Goal: Task Accomplishment & Management: Use online tool/utility

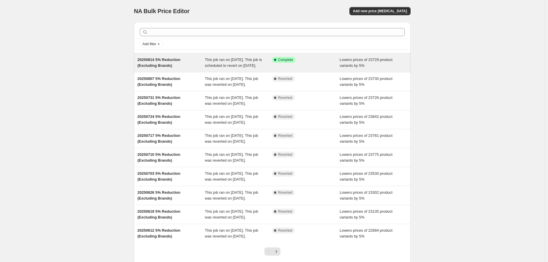
click at [345, 68] on div "Lowers prices of 23729 product variants by 5%" at bounding box center [374, 63] width 68 height 12
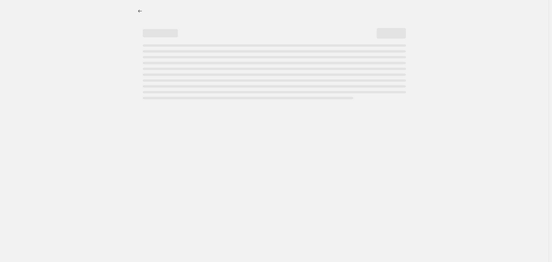
select select "percentage"
select select "no_change"
select select "vendor"
select select "not_equal"
select select "vendor"
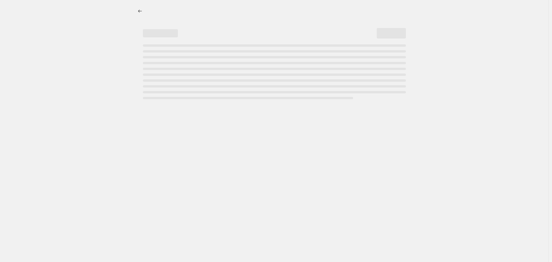
select select "not_equal"
select select "vendor"
select select "not_equal"
select select "vendor"
select select "not_equal"
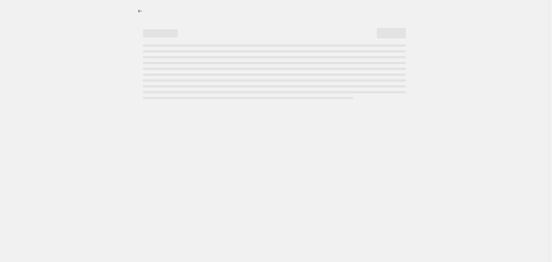
select select "vendor"
select select "not_equal"
select select "vendor"
select select "not_equal"
select select "product_status"
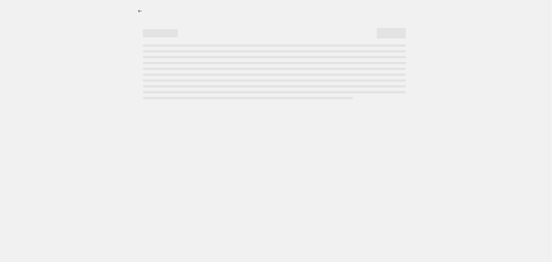
select select "not_equal"
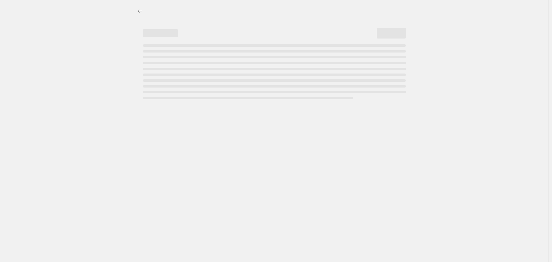
select select "not_equal"
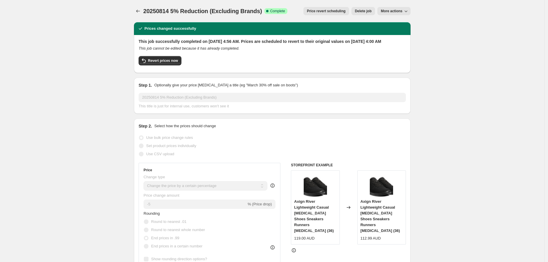
click at [395, 10] on span "More actions" at bounding box center [392, 11] width 22 height 5
click at [391, 22] on span "Copy to new job" at bounding box center [395, 23] width 27 height 4
select select "percentage"
select select "no_change"
select select "vendor"
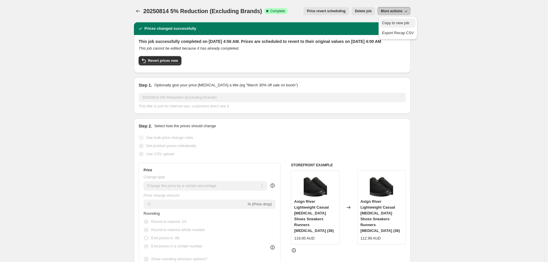
select select "not_equal"
select select "vendor"
select select "not_equal"
select select "vendor"
select select "not_equal"
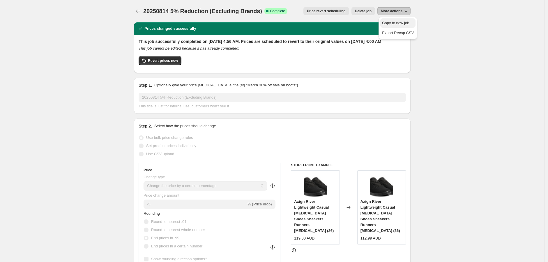
select select "vendor"
select select "not_equal"
select select "vendor"
select select "not_equal"
select select "vendor"
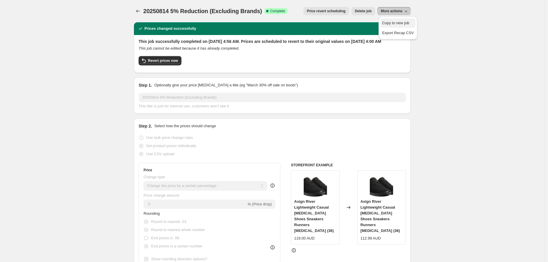
select select "not_equal"
select select "product_status"
select select "not_equal"
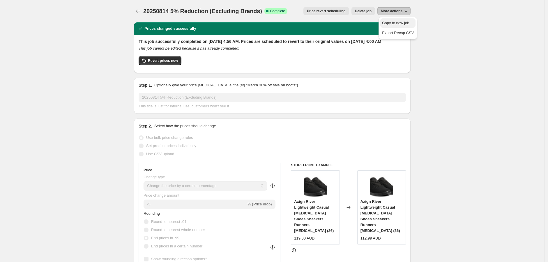
select select "not_equal"
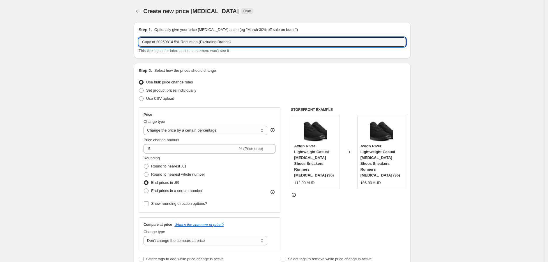
drag, startPoint x: 159, startPoint y: 42, endPoint x: 129, endPoint y: 41, distance: 29.5
drag, startPoint x: 162, startPoint y: 41, endPoint x: 158, endPoint y: 41, distance: 3.5
click at [158, 41] on input "20250814 5% Reduction (Excluding Brands)" at bounding box center [272, 41] width 267 height 9
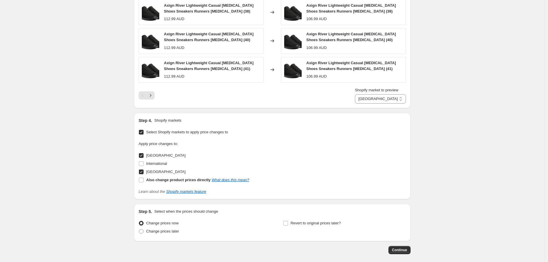
scroll to position [647, 0]
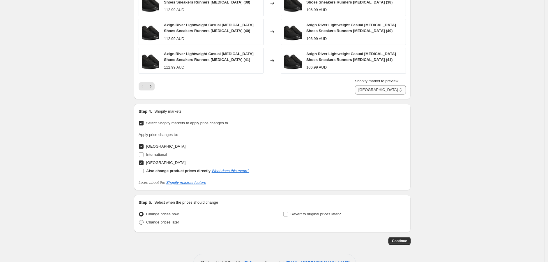
type input "20250821 5% Reduction (Excluding Brands)"
click at [168, 220] on span "Change prices later" at bounding box center [162, 222] width 33 height 4
click at [139, 220] on input "Change prices later" at bounding box center [139, 220] width 0 height 0
radio input "true"
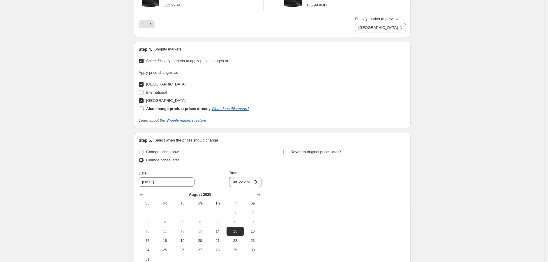
scroll to position [744, 0]
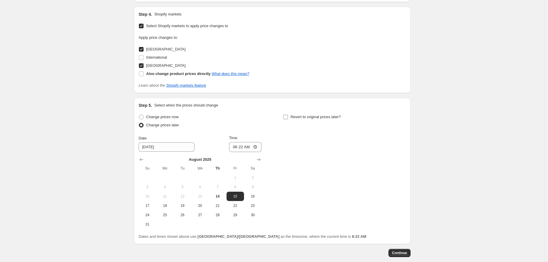
click at [294, 115] on span "Revert to original prices later?" at bounding box center [316, 117] width 50 height 4
click at [288, 115] on input "Revert to original prices later?" at bounding box center [286, 117] width 5 height 5
checkbox input "true"
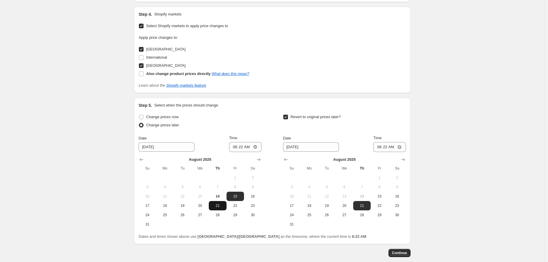
click at [219, 205] on span "21" at bounding box center [217, 205] width 13 height 5
type input "8/21/2025"
click at [237, 147] on input "08:22" at bounding box center [245, 147] width 33 height 10
type input "04:45"
click at [366, 211] on button "28" at bounding box center [361, 214] width 17 height 9
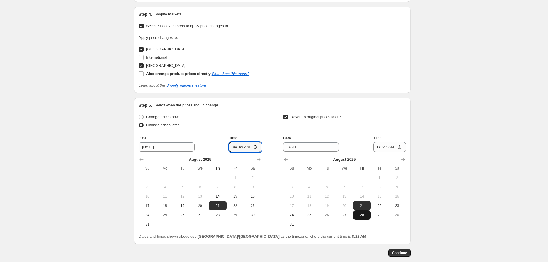
type input "8/28/2025"
click at [377, 147] on input "08:22" at bounding box center [390, 147] width 33 height 10
type input "04:00"
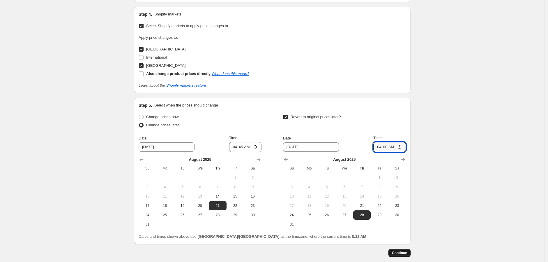
click at [406, 251] on span "Continue" at bounding box center [399, 252] width 15 height 5
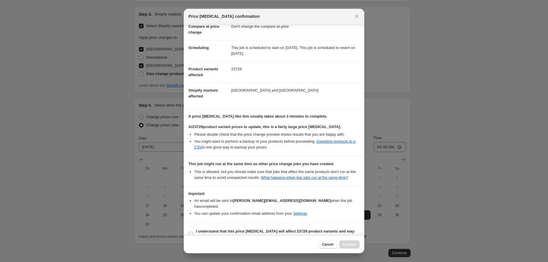
scroll to position [47, 0]
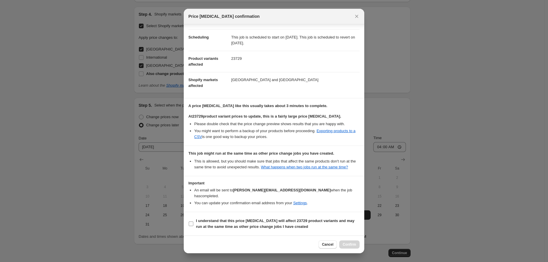
click at [197, 222] on b "I understand that this price change job will affect 23729 product variants and …" at bounding box center [275, 223] width 159 height 10
click at [193, 222] on input "I understand that this price change job will affect 23729 product variants and …" at bounding box center [191, 223] width 5 height 5
checkbox input "true"
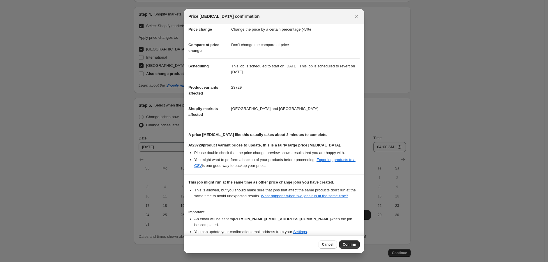
scroll to position [0, 0]
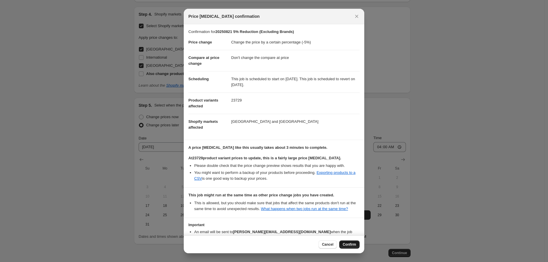
click at [348, 247] on button "Confirm" at bounding box center [349, 244] width 20 height 8
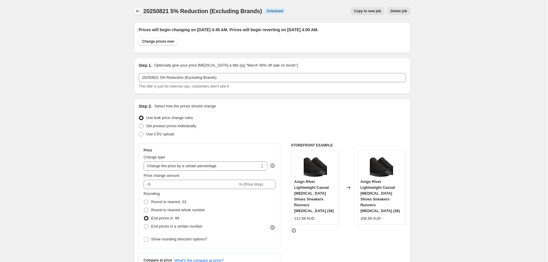
click at [139, 10] on icon "Price change jobs" at bounding box center [138, 11] width 6 height 6
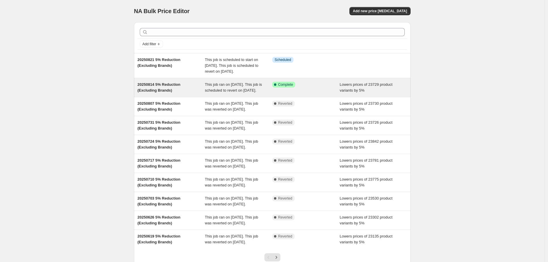
click at [312, 93] on div "Success Complete Complete" at bounding box center [306, 88] width 68 height 12
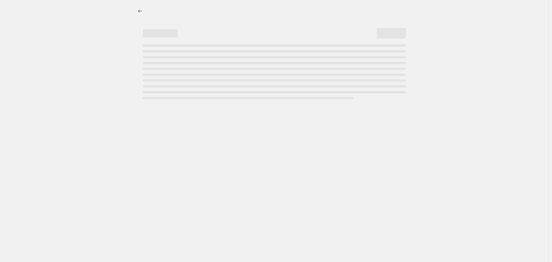
select select "percentage"
select select "no_change"
select select "vendor"
select select "not_equal"
select select "vendor"
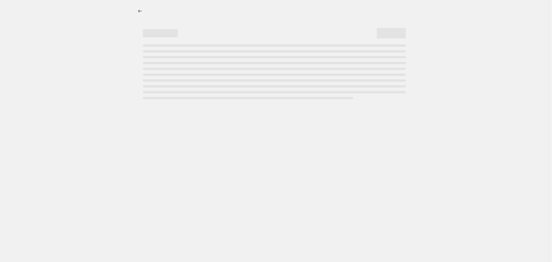
select select "not_equal"
select select "vendor"
select select "not_equal"
select select "vendor"
select select "not_equal"
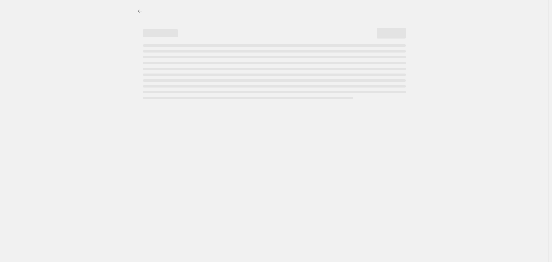
select select "vendor"
select select "not_equal"
select select "vendor"
select select "not_equal"
select select "product_status"
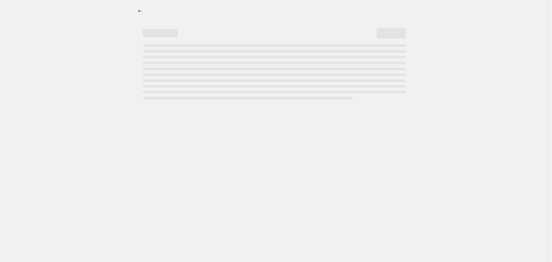
select select "not_equal"
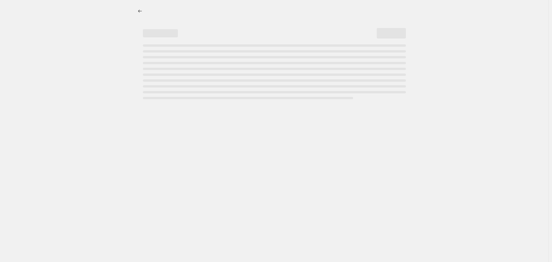
select select "not_equal"
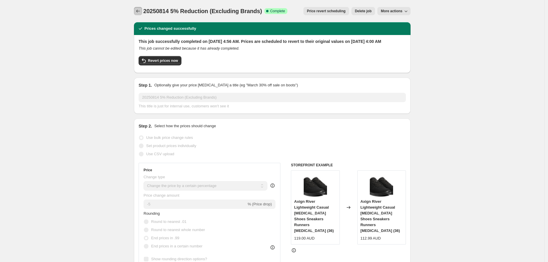
click at [137, 10] on icon "Price change jobs" at bounding box center [138, 11] width 6 height 6
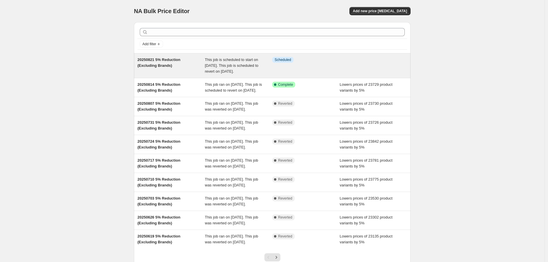
click at [323, 68] on div "Info Scheduled" at bounding box center [306, 65] width 68 height 17
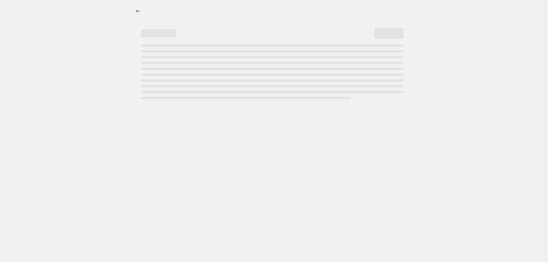
select select "percentage"
select select "no_change"
select select "vendor"
select select "not_equal"
select select "vendor"
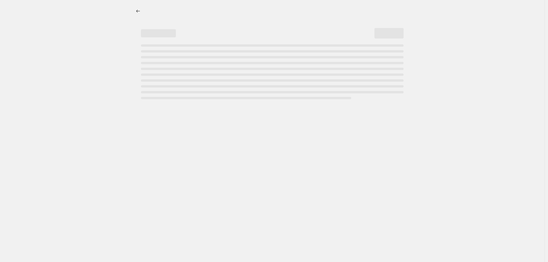
select select "not_equal"
select select "vendor"
select select "not_equal"
select select "vendor"
select select "not_equal"
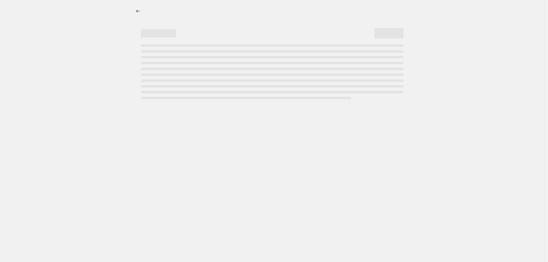
select select "vendor"
select select "not_equal"
select select "vendor"
select select "not_equal"
select select "product_status"
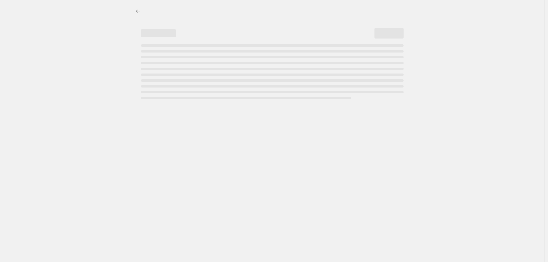
select select "not_equal"
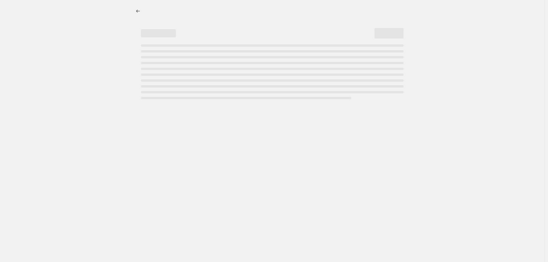
select select "not_equal"
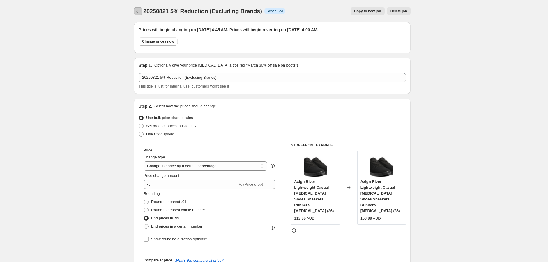
click at [137, 10] on icon "Price change jobs" at bounding box center [138, 11] width 6 height 6
